Goal: Information Seeking & Learning: Learn about a topic

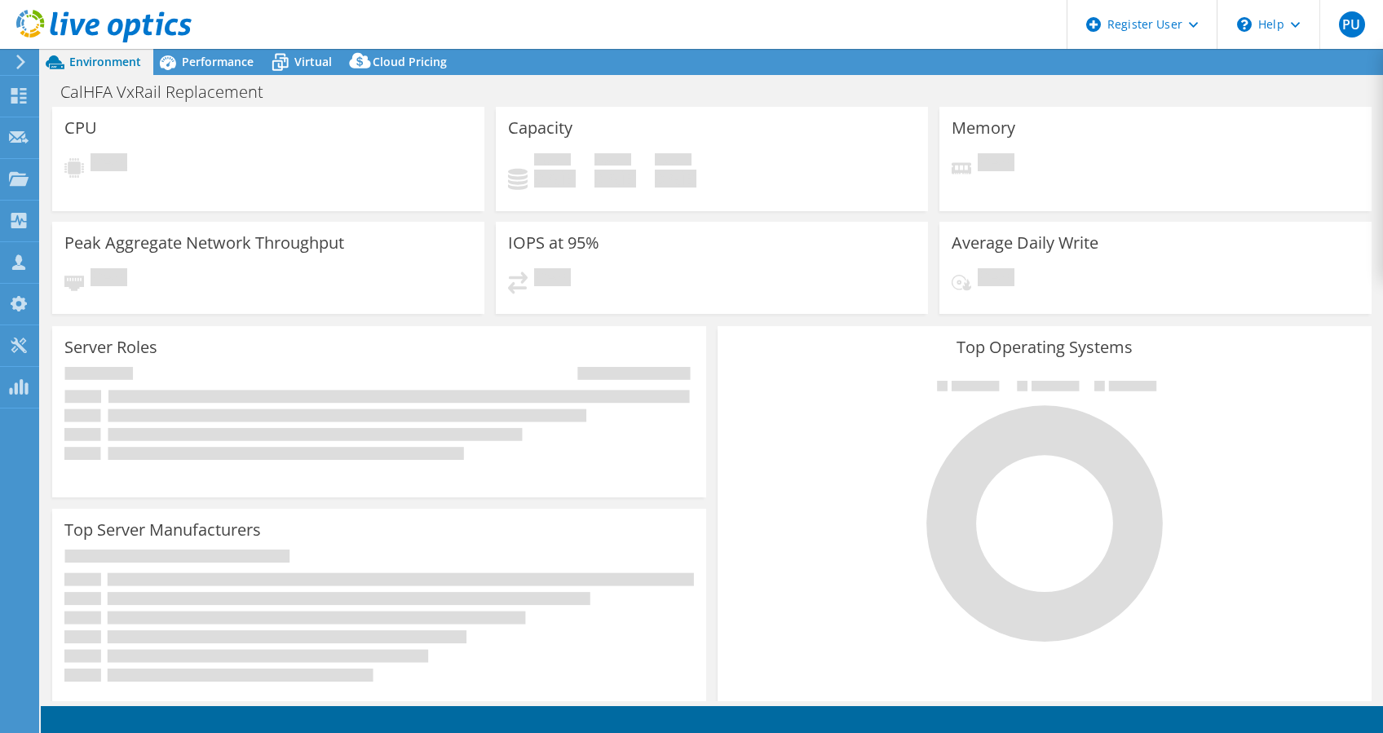
select select "USD"
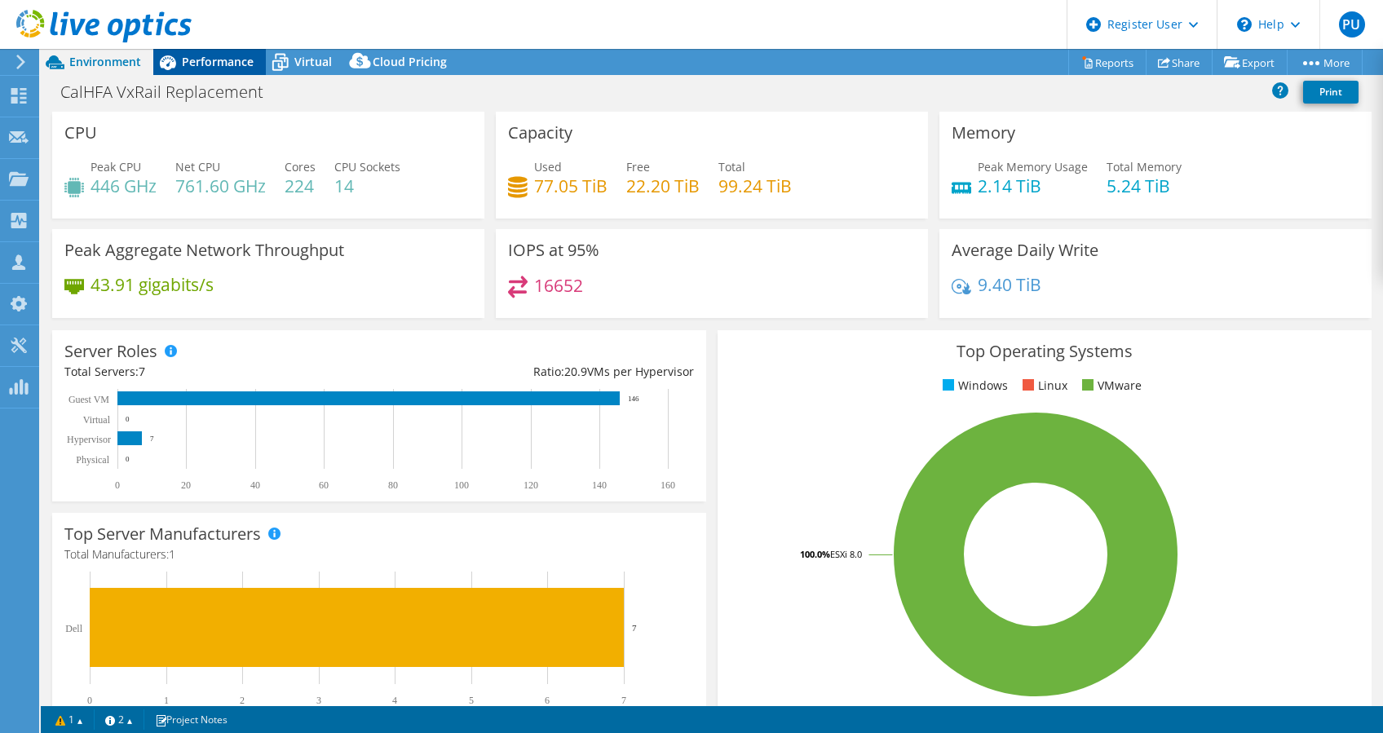
click at [246, 52] on div "Performance" at bounding box center [209, 62] width 113 height 26
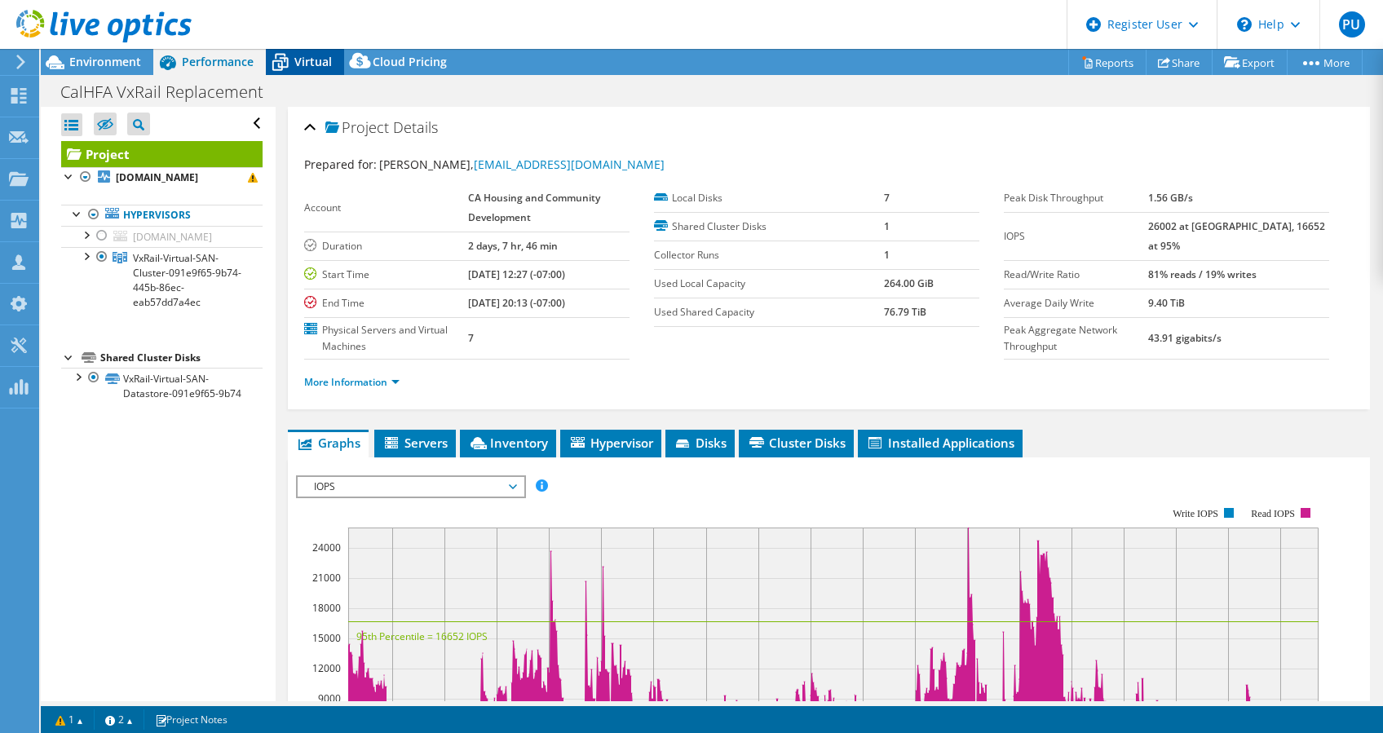
click at [325, 64] on span "Virtual" at bounding box center [313, 61] width 38 height 15
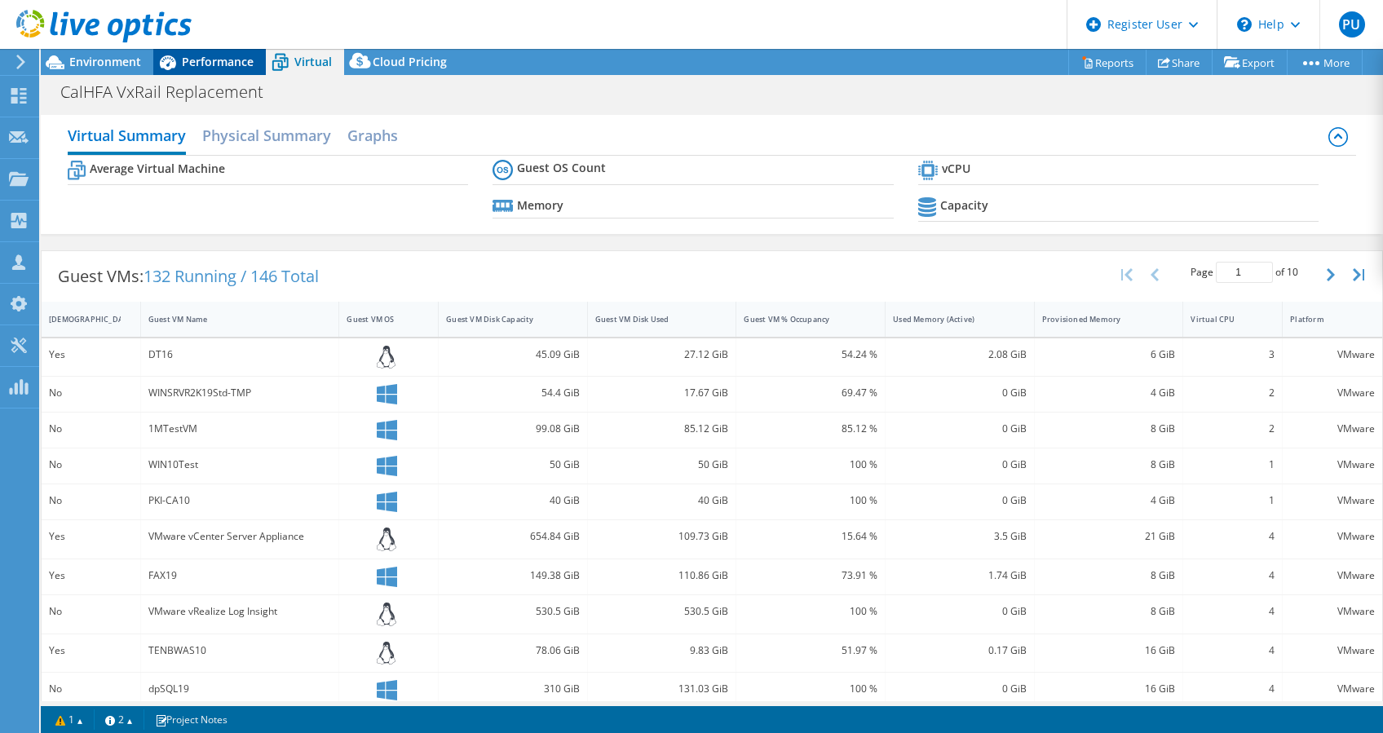
click at [206, 67] on span "Performance" at bounding box center [218, 61] width 72 height 15
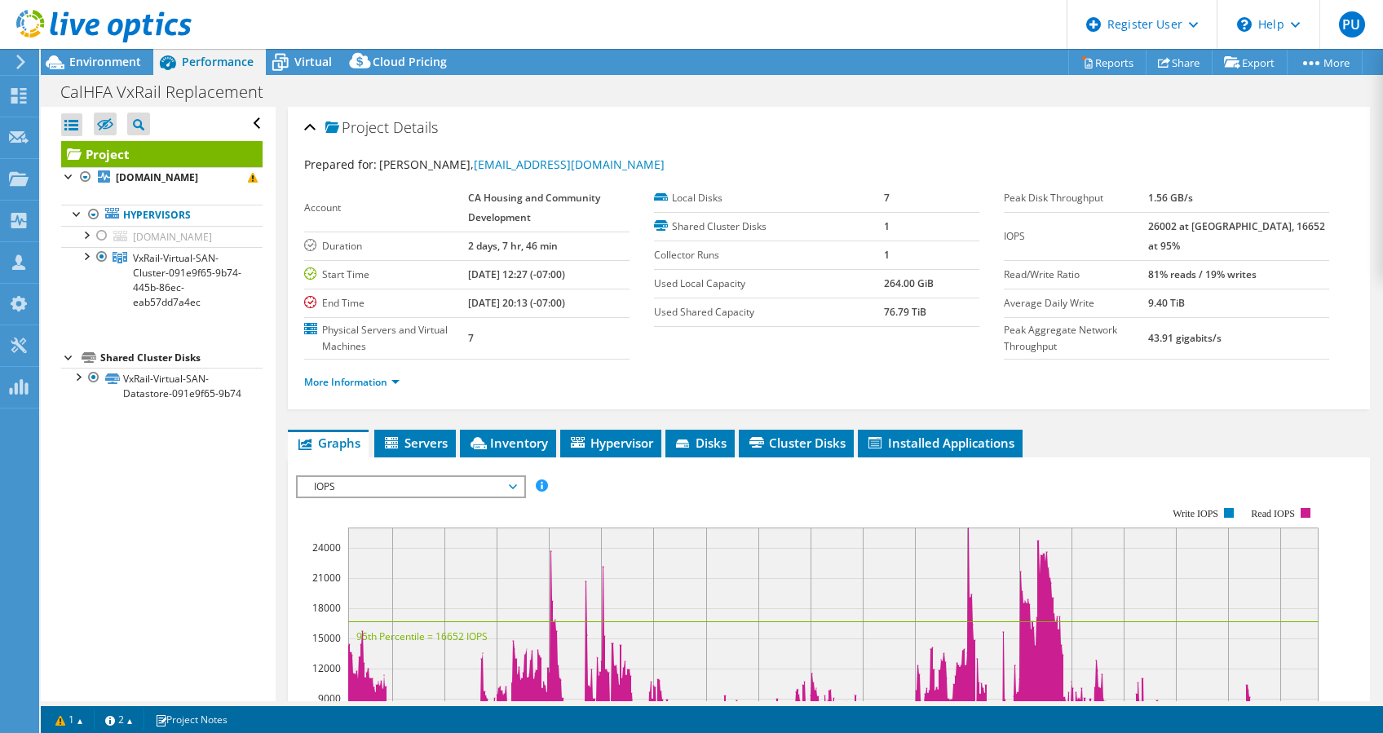
click at [385, 362] on div "More Information" at bounding box center [829, 383] width 1050 height 46
click at [383, 374] on li "More Information" at bounding box center [356, 383] width 105 height 18
click at [375, 378] on link "More Information" at bounding box center [351, 382] width 95 height 14
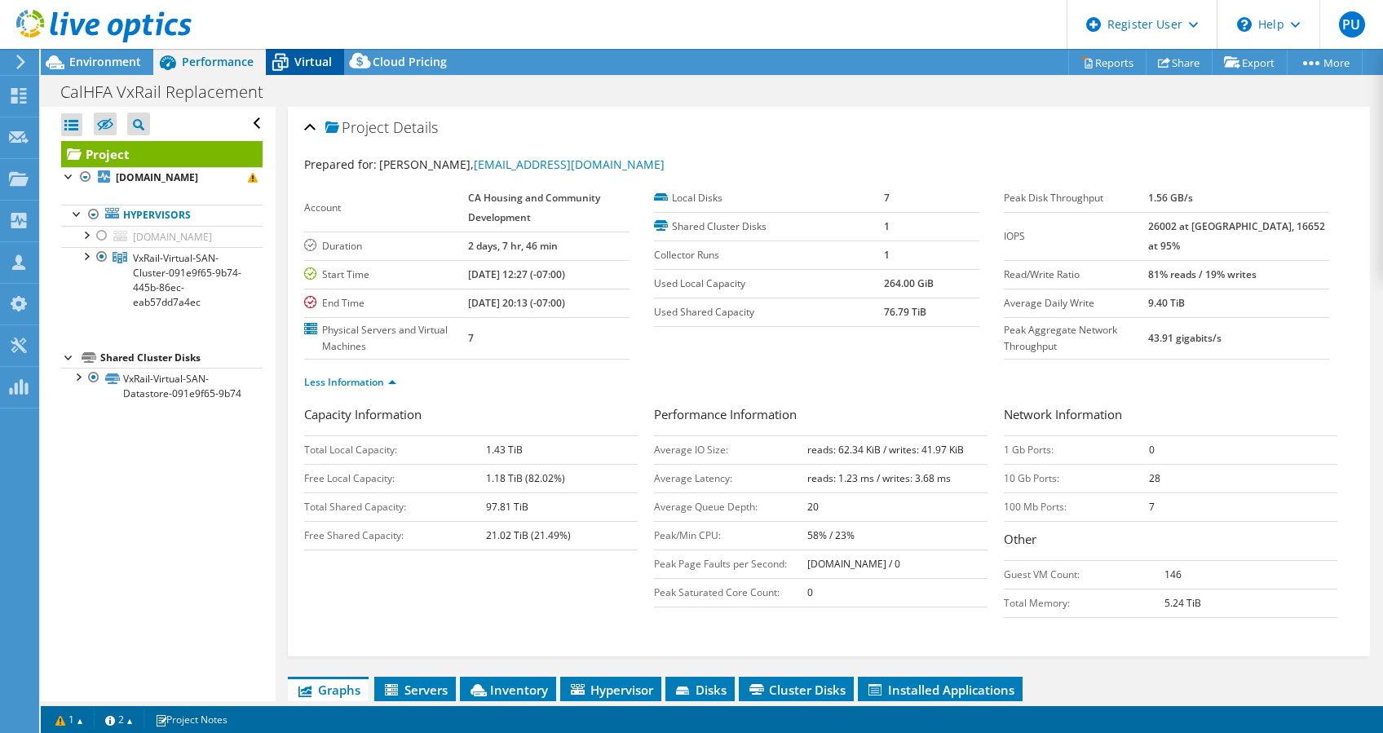
click at [312, 49] on div "Virtual" at bounding box center [305, 62] width 78 height 26
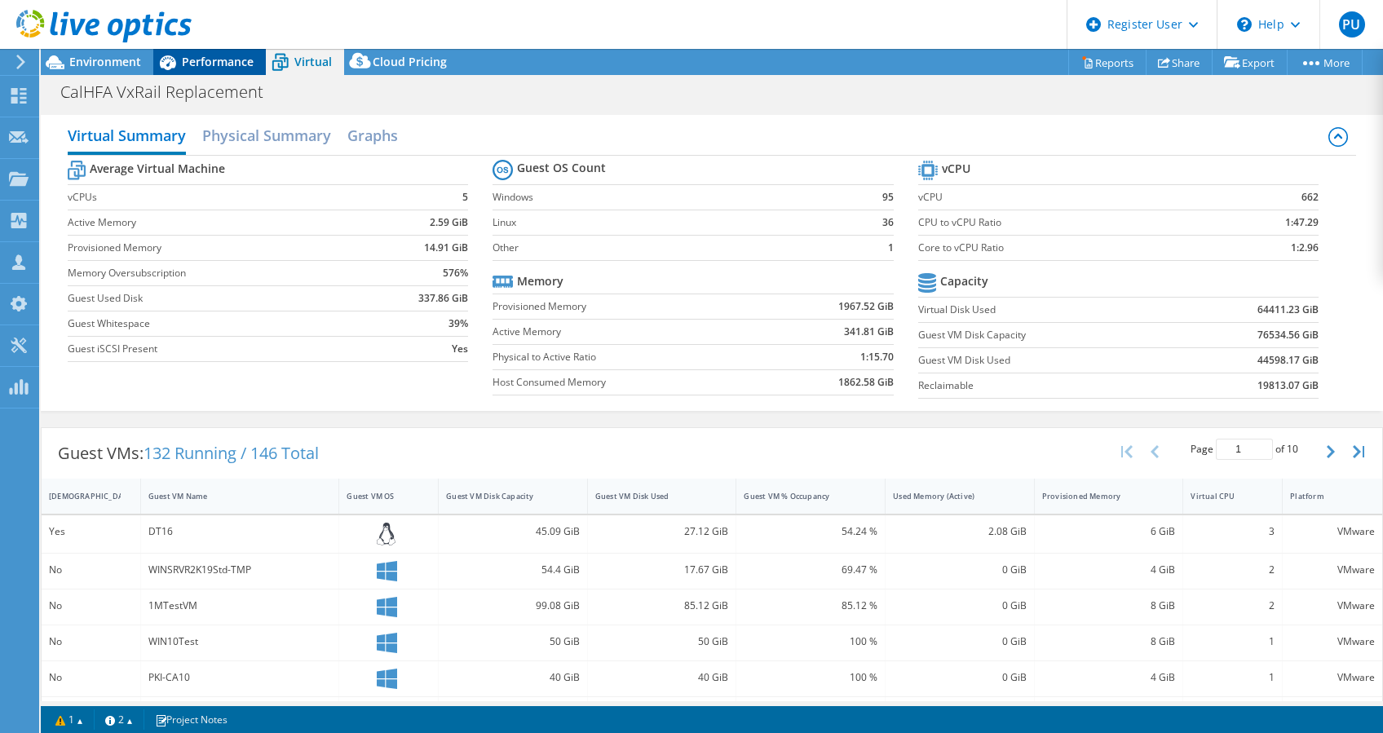
click at [207, 60] on span "Performance" at bounding box center [218, 61] width 72 height 15
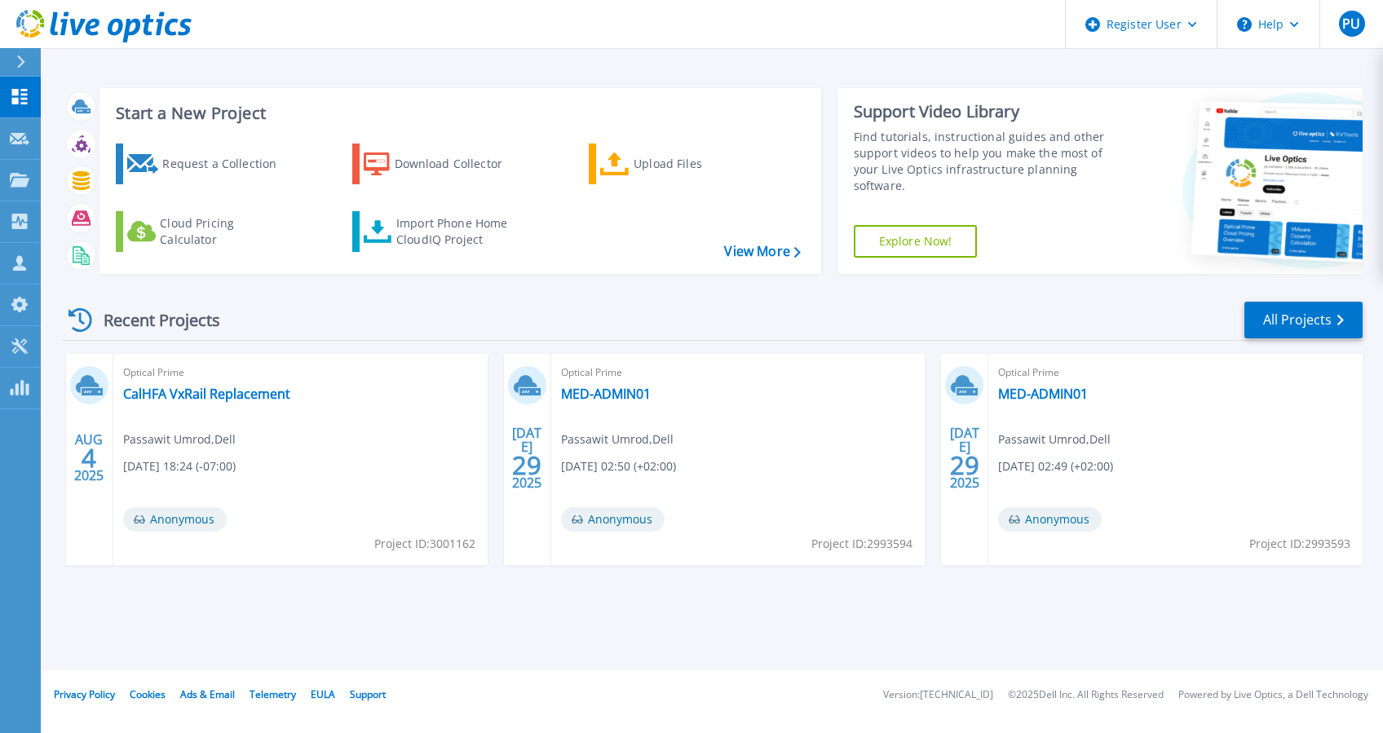
click at [264, 565] on div "AUG 4 2025 Optical Prime CalHFA VxRail Replacement Passawit Umrod , Dell 08/03/…" at bounding box center [706, 476] width 1313 height 244
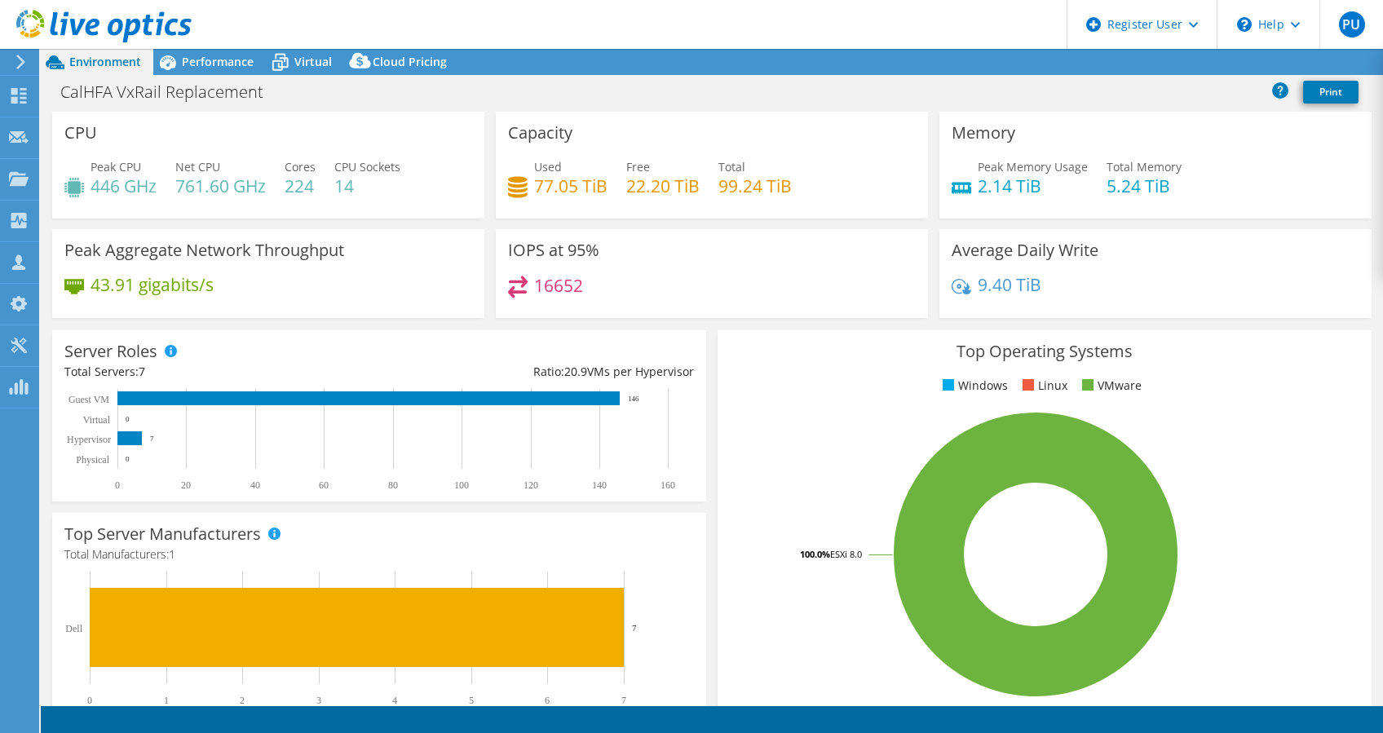
select select "USD"
click at [236, 46] on header "PU Dell User Passawit Umrod [EMAIL_ADDRESS][DOMAIN_NAME] Dell My Profile Log Ou…" at bounding box center [691, 24] width 1383 height 49
click at [237, 46] on header "PU Dell User Passawit Umrod [EMAIL_ADDRESS][DOMAIN_NAME] Dell My Profile Log Ou…" at bounding box center [691, 24] width 1383 height 49
click at [242, 50] on div "Performance" at bounding box center [209, 62] width 113 height 26
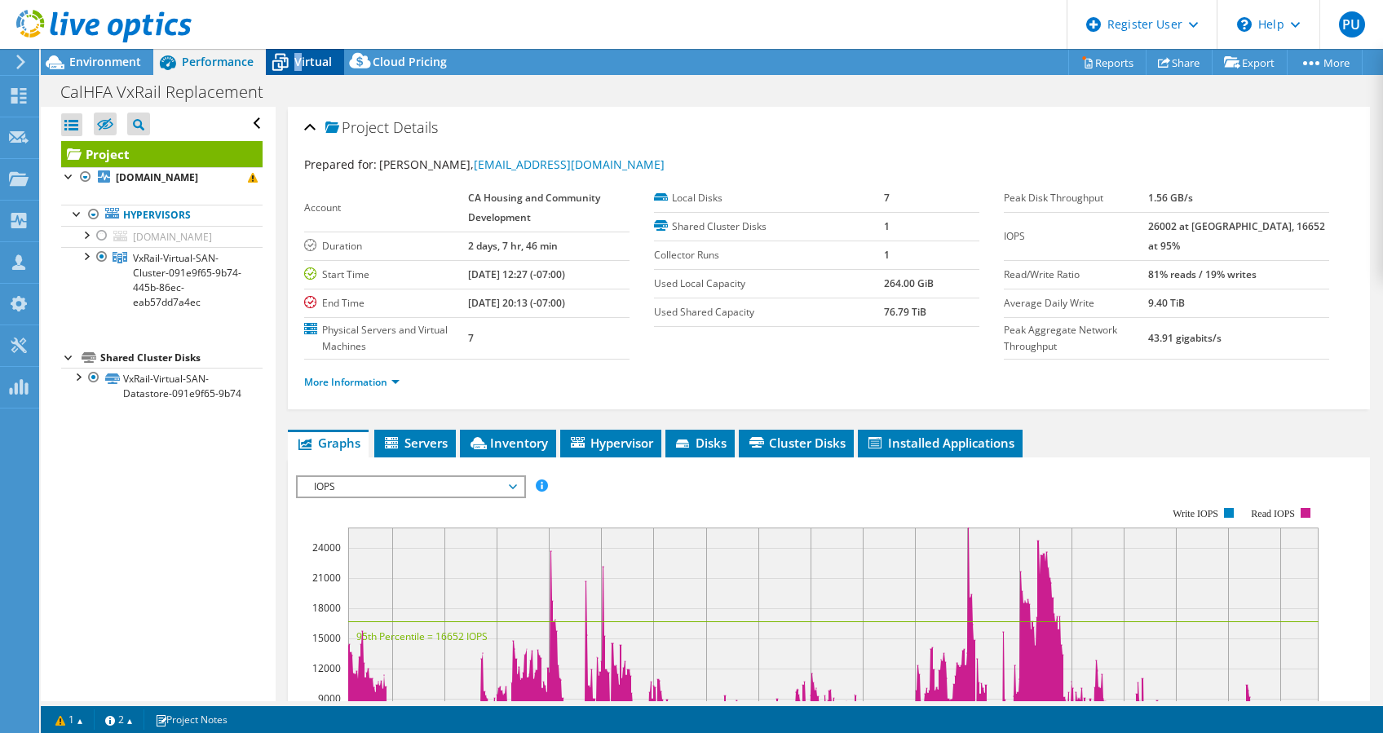
click at [298, 54] on span "Virtual" at bounding box center [313, 61] width 38 height 15
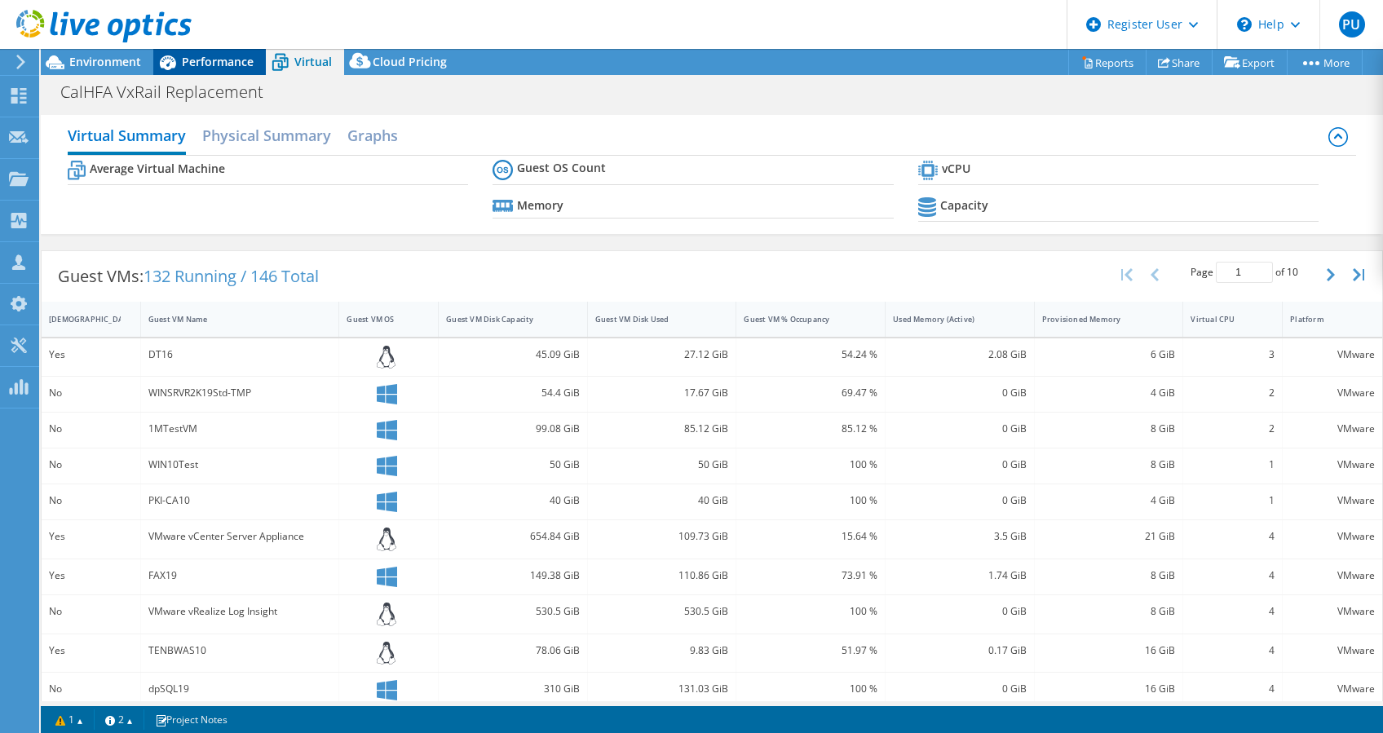
drag, startPoint x: 298, startPoint y: 54, endPoint x: 235, endPoint y: 51, distance: 62.9
click at [235, 51] on div "Performance" at bounding box center [209, 62] width 113 height 26
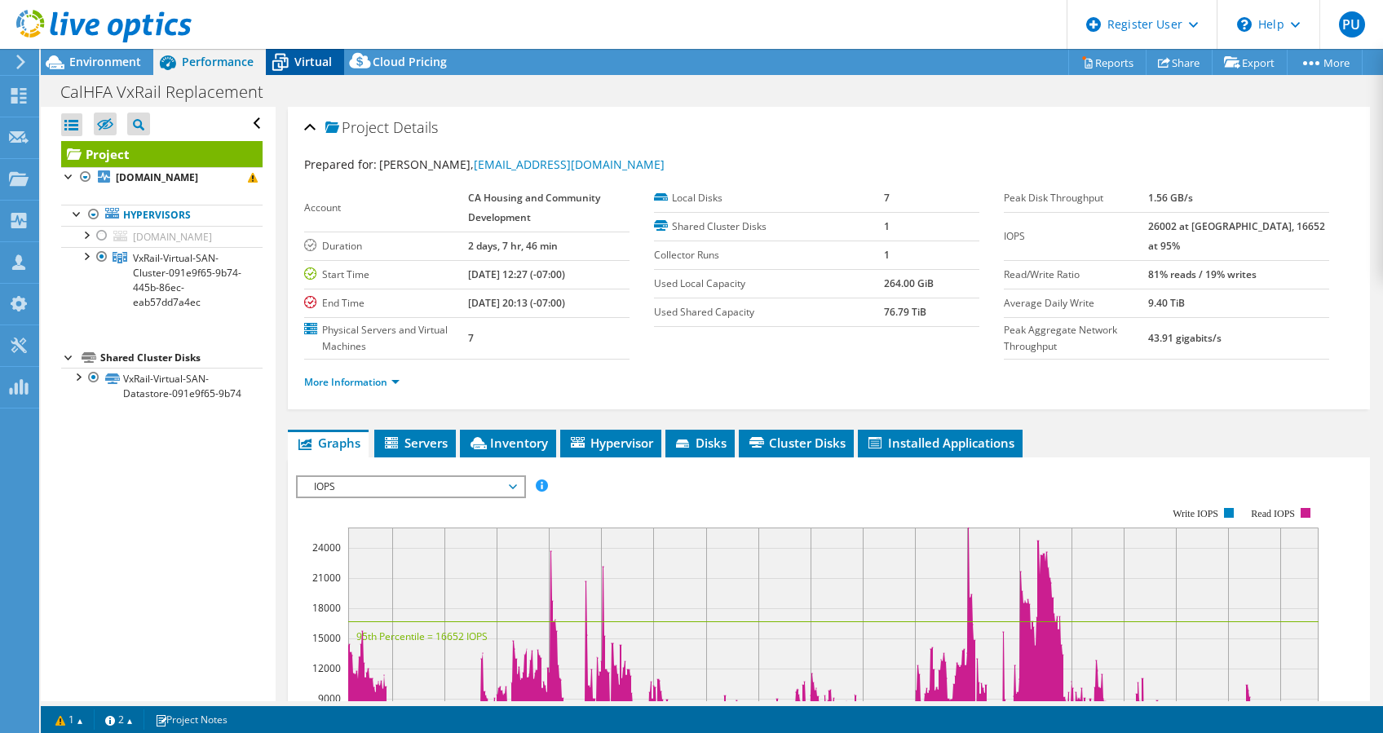
click at [294, 55] on span "Virtual" at bounding box center [313, 61] width 38 height 15
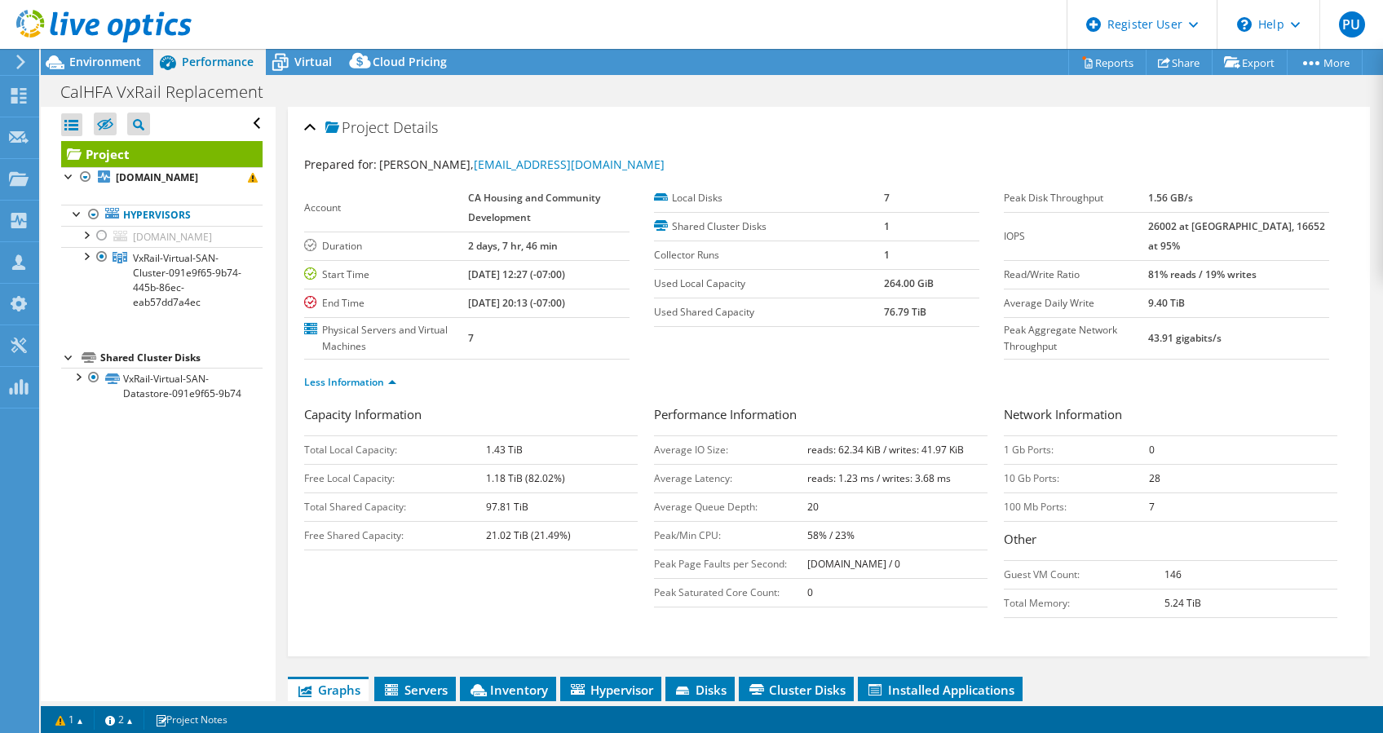
select select "USD"
click at [80, 51] on div at bounding box center [96, 27] width 192 height 55
click at [82, 62] on span "Environment" at bounding box center [105, 61] width 72 height 15
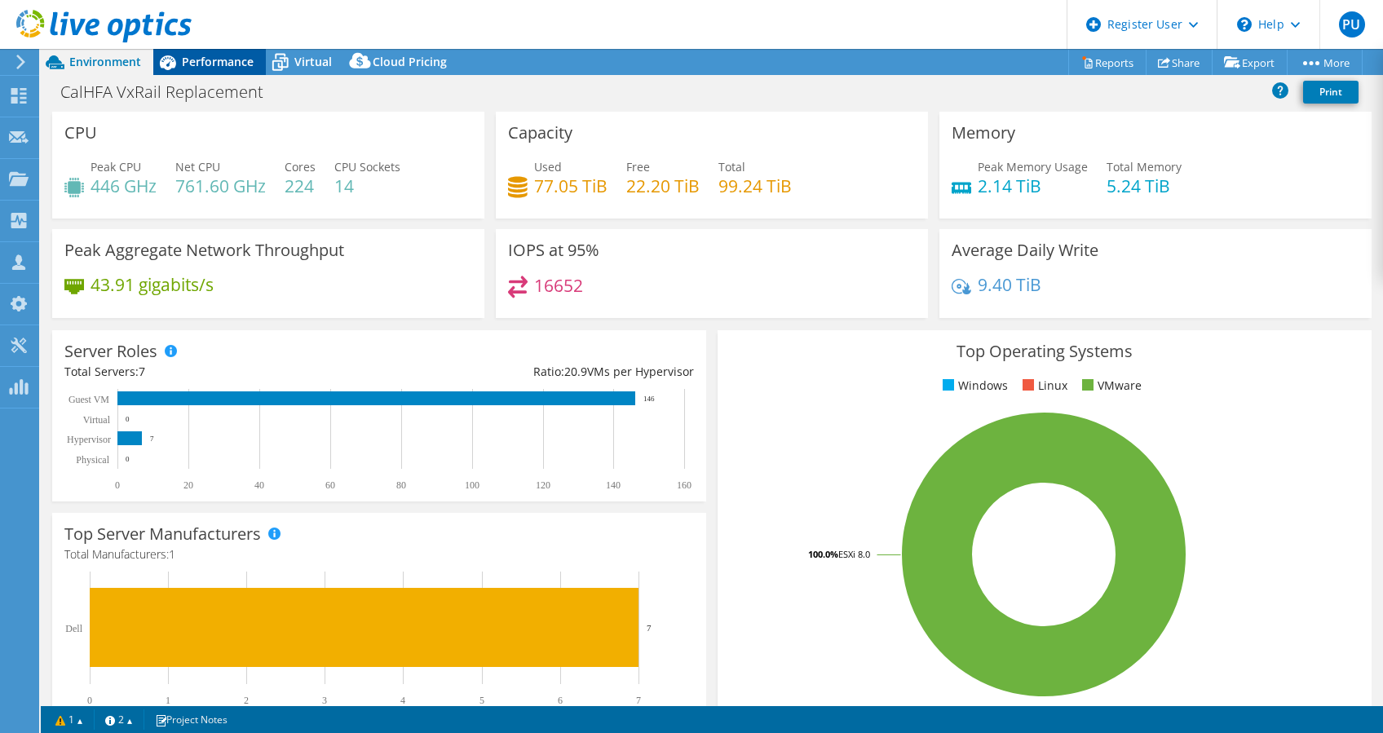
click at [227, 62] on span "Performance" at bounding box center [218, 61] width 72 height 15
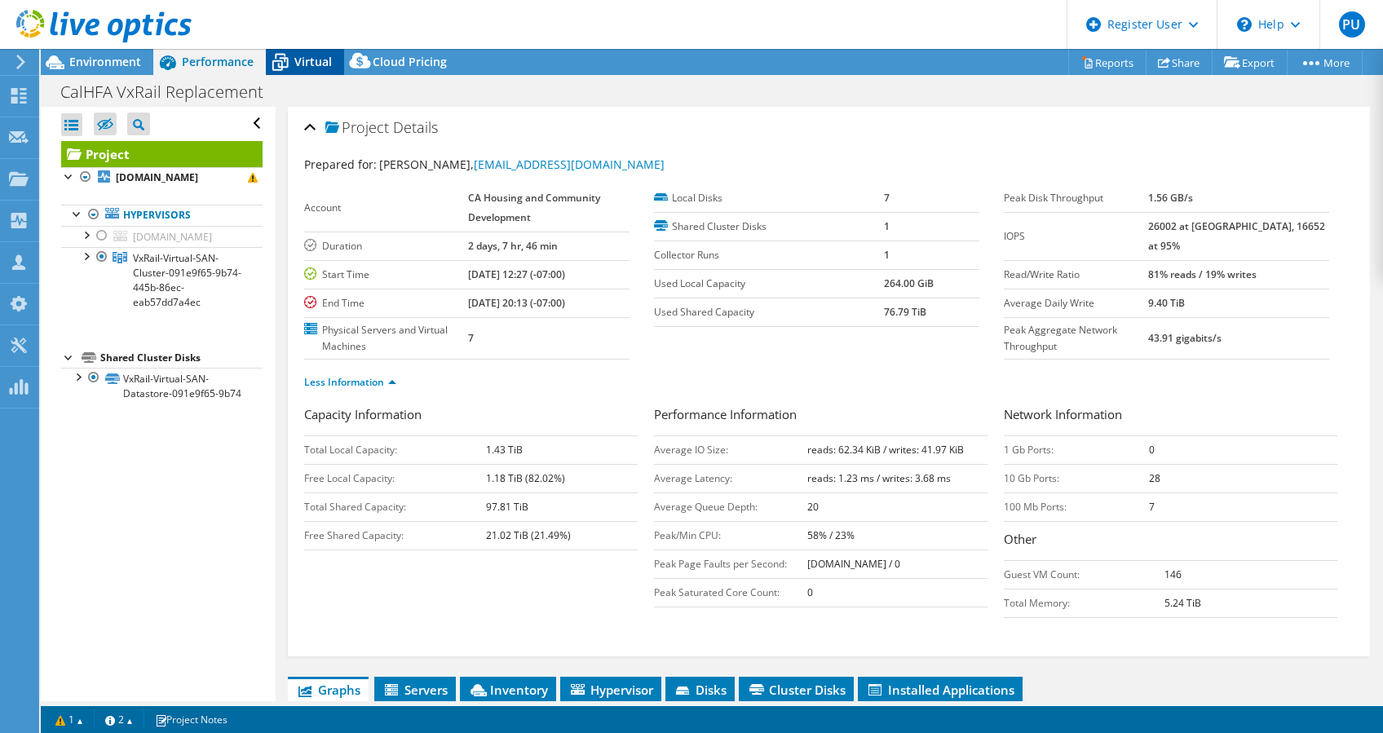
click at [303, 64] on span "Virtual" at bounding box center [313, 61] width 38 height 15
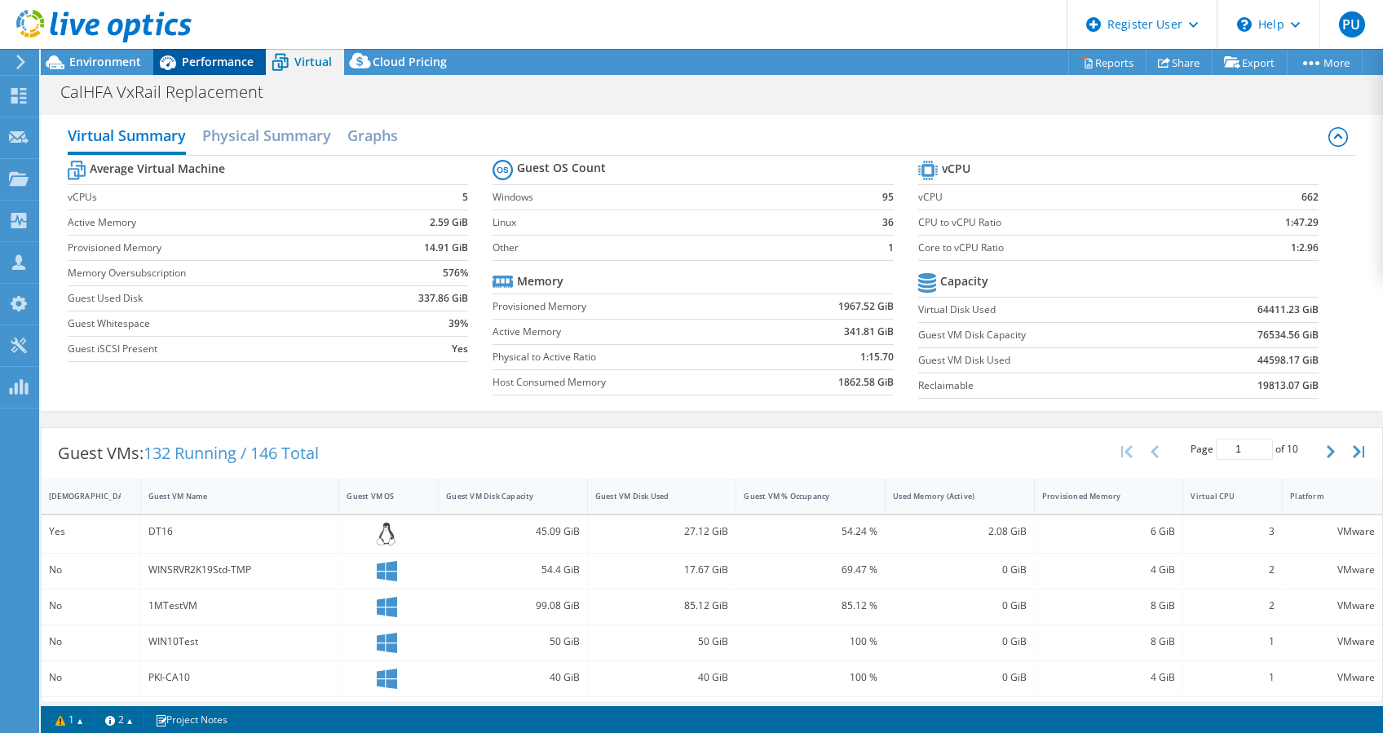
click at [201, 57] on span "Performance" at bounding box center [218, 61] width 72 height 15
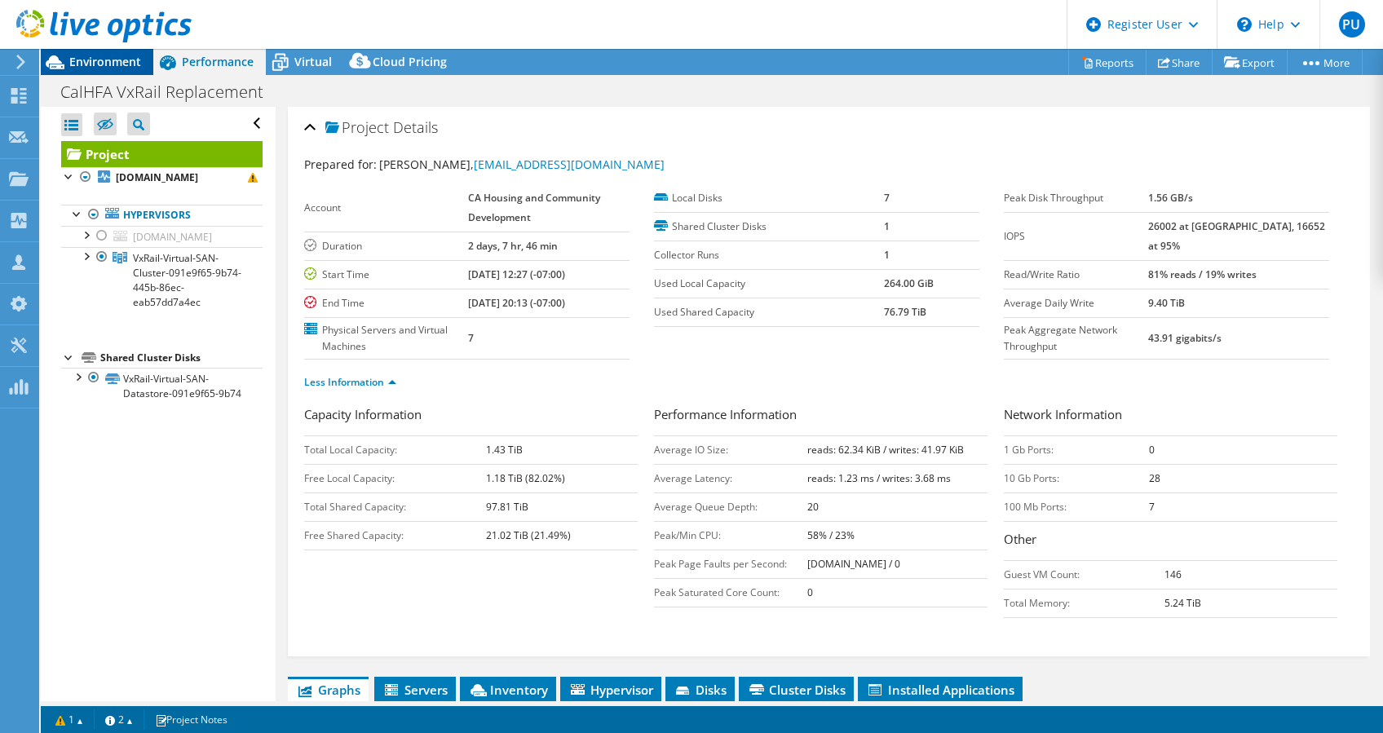
click at [132, 64] on span "Environment" at bounding box center [105, 61] width 72 height 15
